Goal: Task Accomplishment & Management: Use online tool/utility

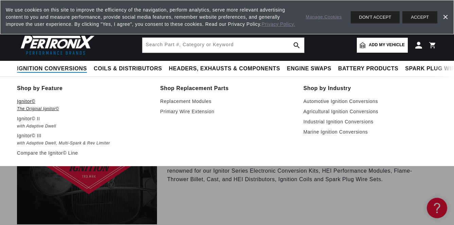
click at [28, 108] on em "The Original Ignitor©" at bounding box center [84, 108] width 134 height 7
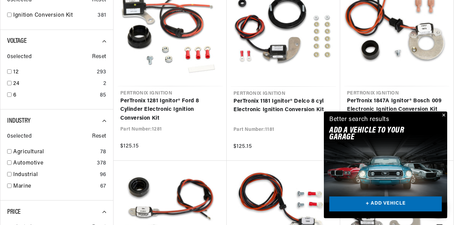
scroll to position [280, 0]
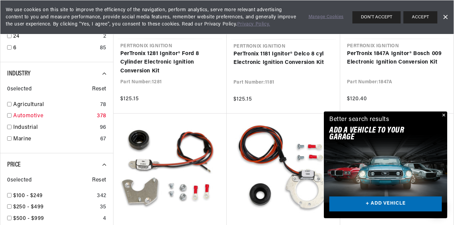
click at [10, 116] on input "checkbox" at bounding box center [9, 115] width 4 height 4
checkbox input "true"
click at [376, 18] on button "DON'T ACCEPT" at bounding box center [376, 17] width 48 height 12
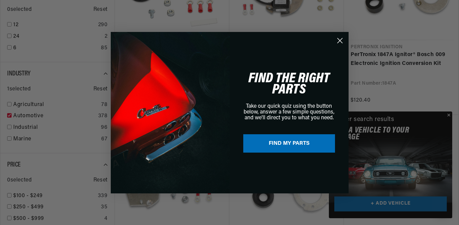
click at [342, 41] on circle "Close dialog" at bounding box center [339, 40] width 11 height 11
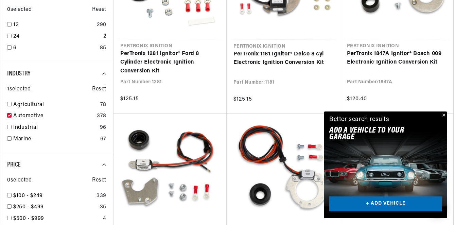
click at [387, 203] on link "+ ADD VEHICLE" at bounding box center [385, 203] width 113 height 15
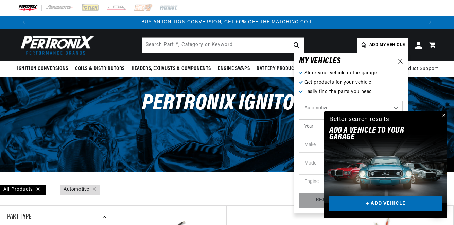
click at [444, 114] on button "Close" at bounding box center [443, 115] width 8 height 8
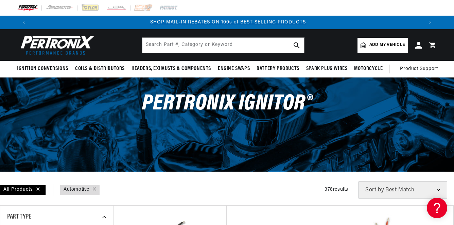
scroll to position [0, 393]
click at [391, 46] on span "Add my vehicle" at bounding box center [386, 45] width 35 height 6
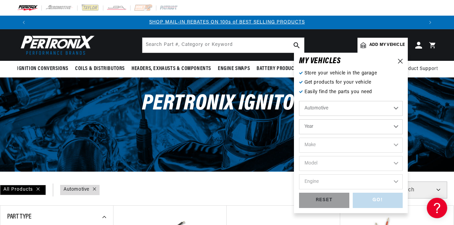
click at [299, 119] on select "Year 2022 2021 2020 2019 2018 2017 2016 2015 2014 2013 2012 2011 2010 2009 2008…" at bounding box center [351, 126] width 104 height 15
select select "1969"
click at [0, 0] on option "1969" at bounding box center [0, 0] width 0 height 0
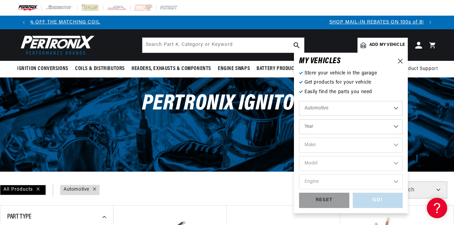
select select "1969"
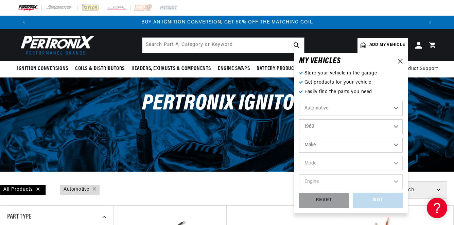
click at [299, 138] on select "Make Alfa Romeo American Motors Aston Martin Austin Austin Healey Avanti BMW Bu…" at bounding box center [351, 145] width 104 height 15
select select "Renault"
click at [0, 0] on option "Renault" at bounding box center [0, 0] width 0 height 0
select select "Renault"
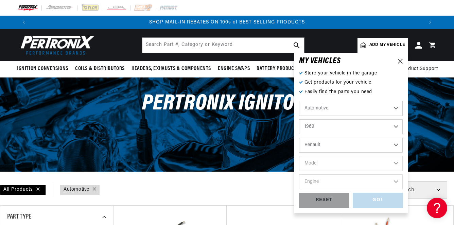
scroll to position [0, 0]
select select "R10"
click at [0, 0] on option "R10" at bounding box center [0, 0] width 0 height 0
select select "R10"
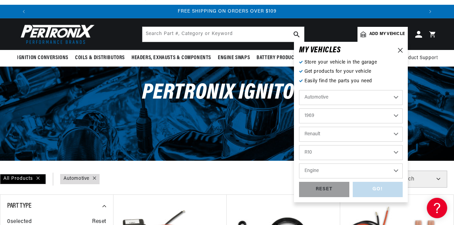
scroll to position [0, 786]
select select "1.3L"
click at [0, 0] on option "1.3L" at bounding box center [0, 0] width 0 height 0
select select "1.3L"
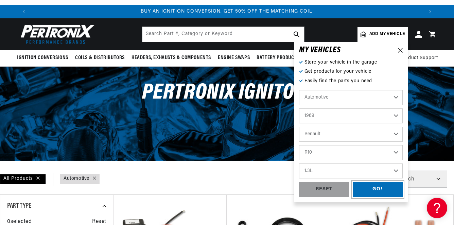
scroll to position [0, 0]
click at [378, 191] on div "GO!" at bounding box center [378, 189] width 50 height 15
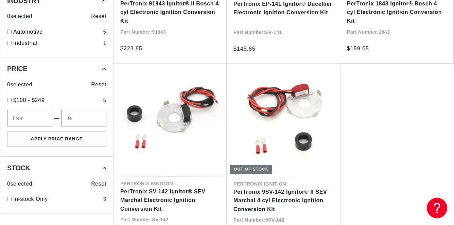
scroll to position [0, 786]
